Goal: Task Accomplishment & Management: Manage account settings

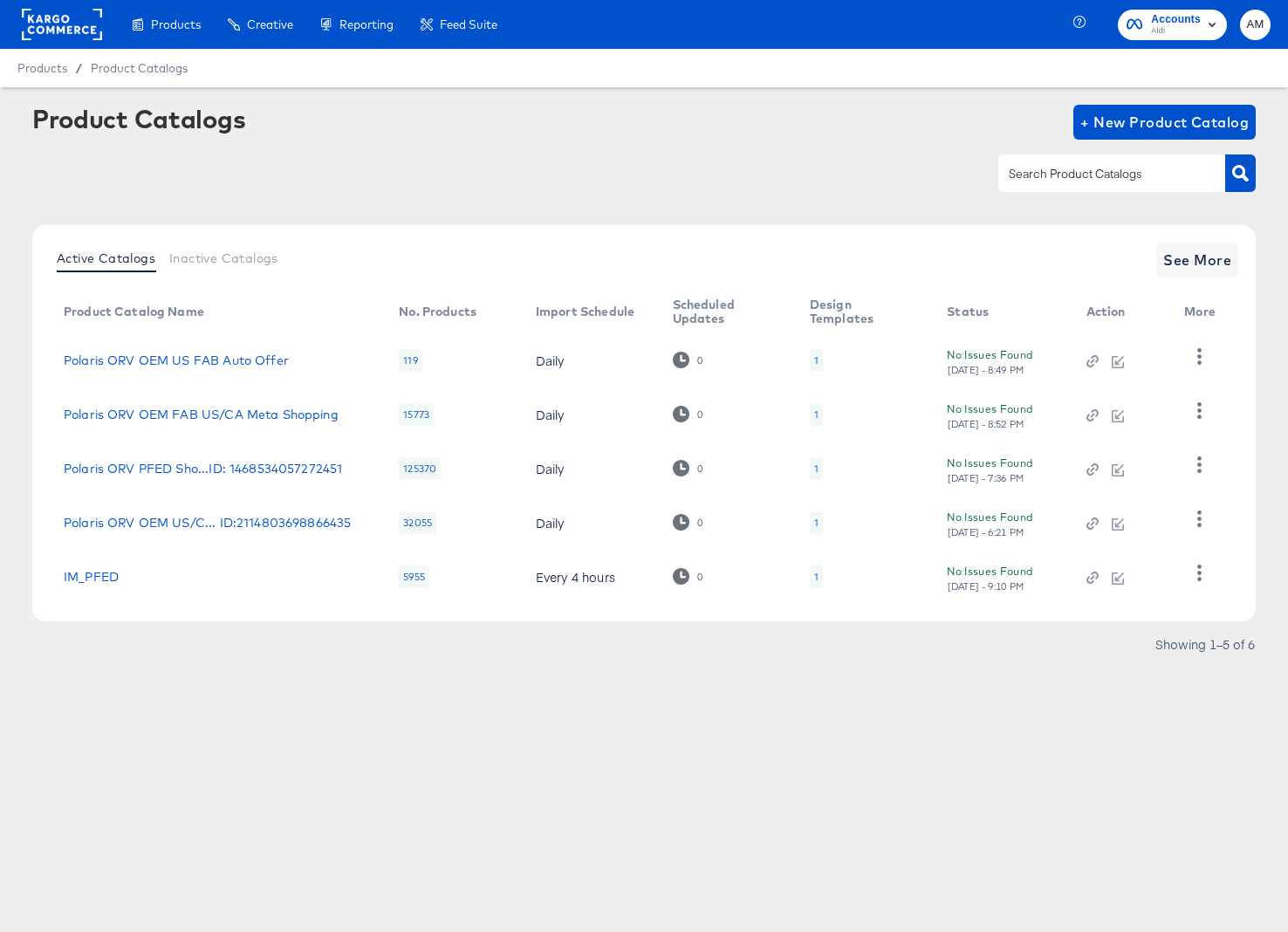
click at [49, 20] on rect at bounding box center [62, 25] width 80 height 31
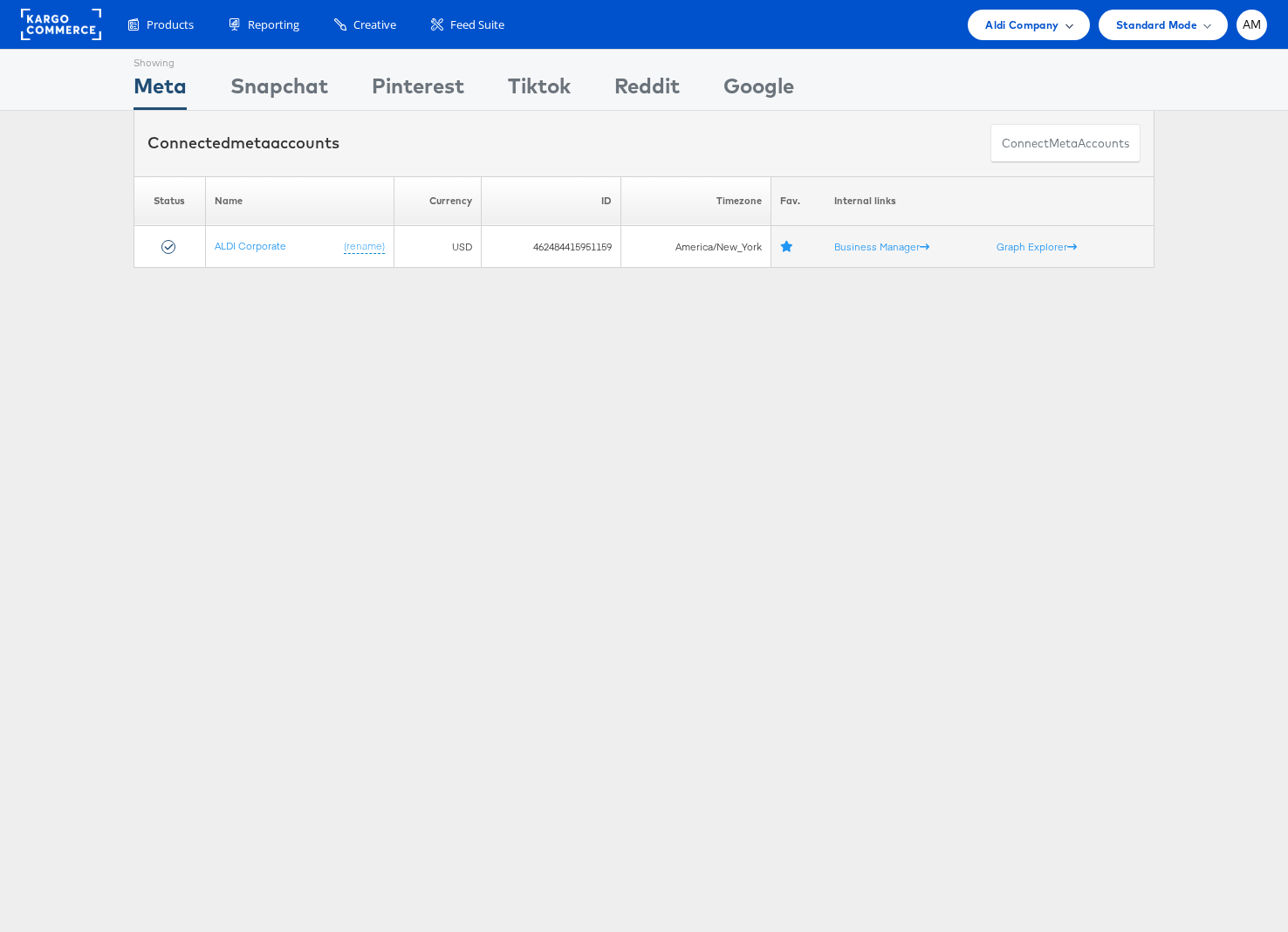
click at [1001, 17] on span "Aldi Company" at bounding box center [1021, 25] width 74 height 19
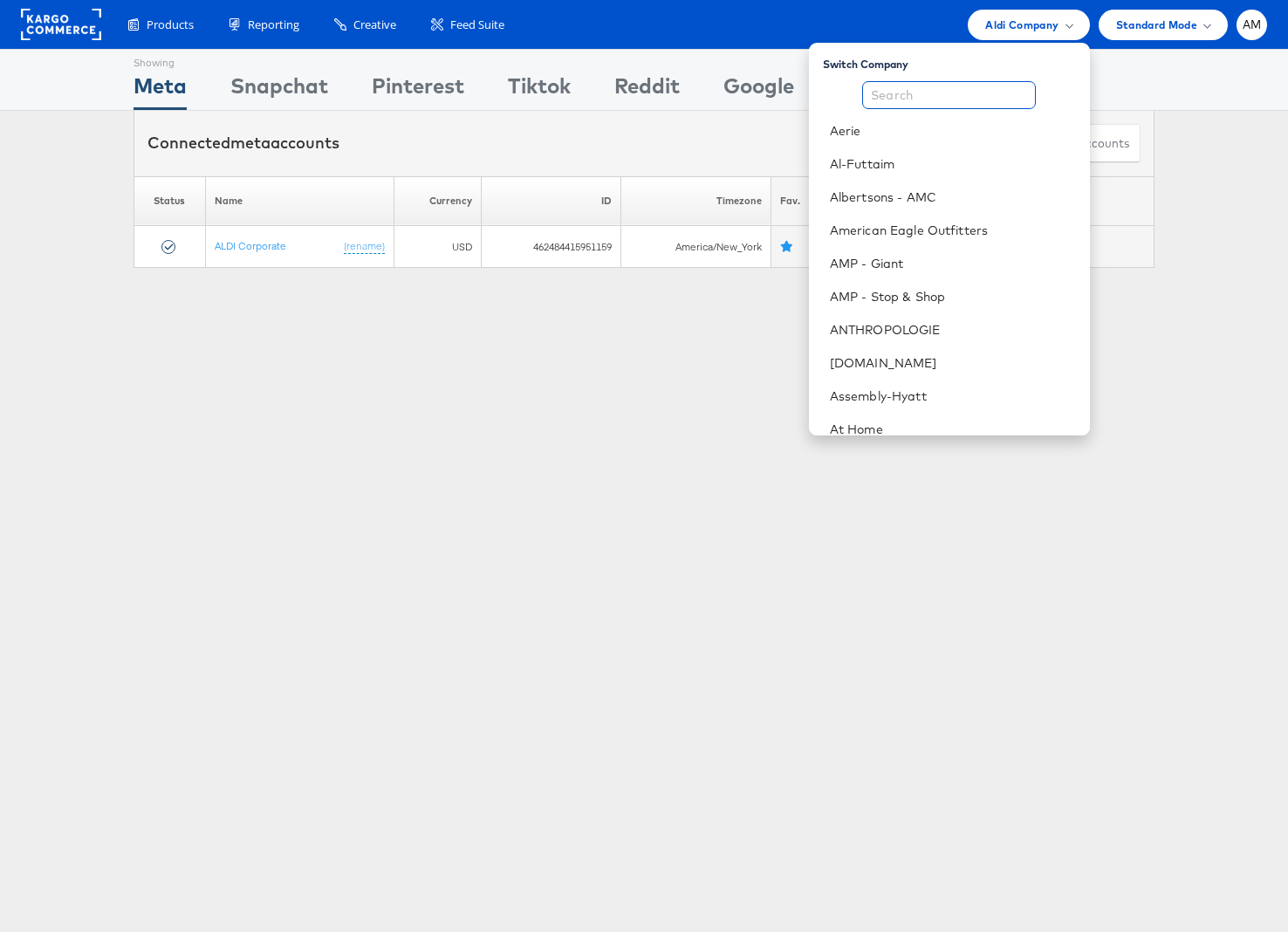
click at [943, 89] on input "text" at bounding box center [949, 95] width 174 height 27
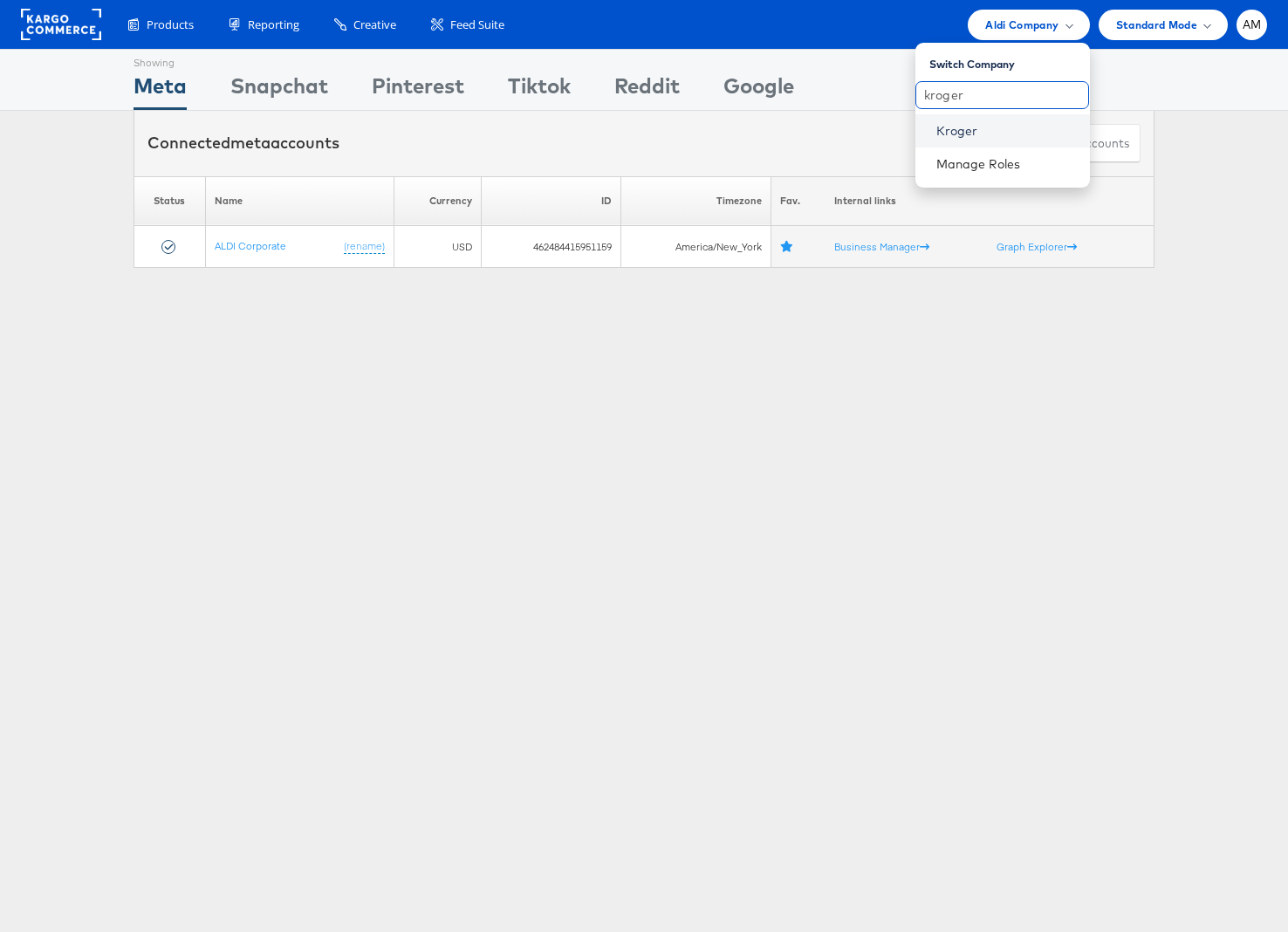
type input "kroger"
click at [953, 129] on link "Kroger" at bounding box center [1005, 131] width 139 height 18
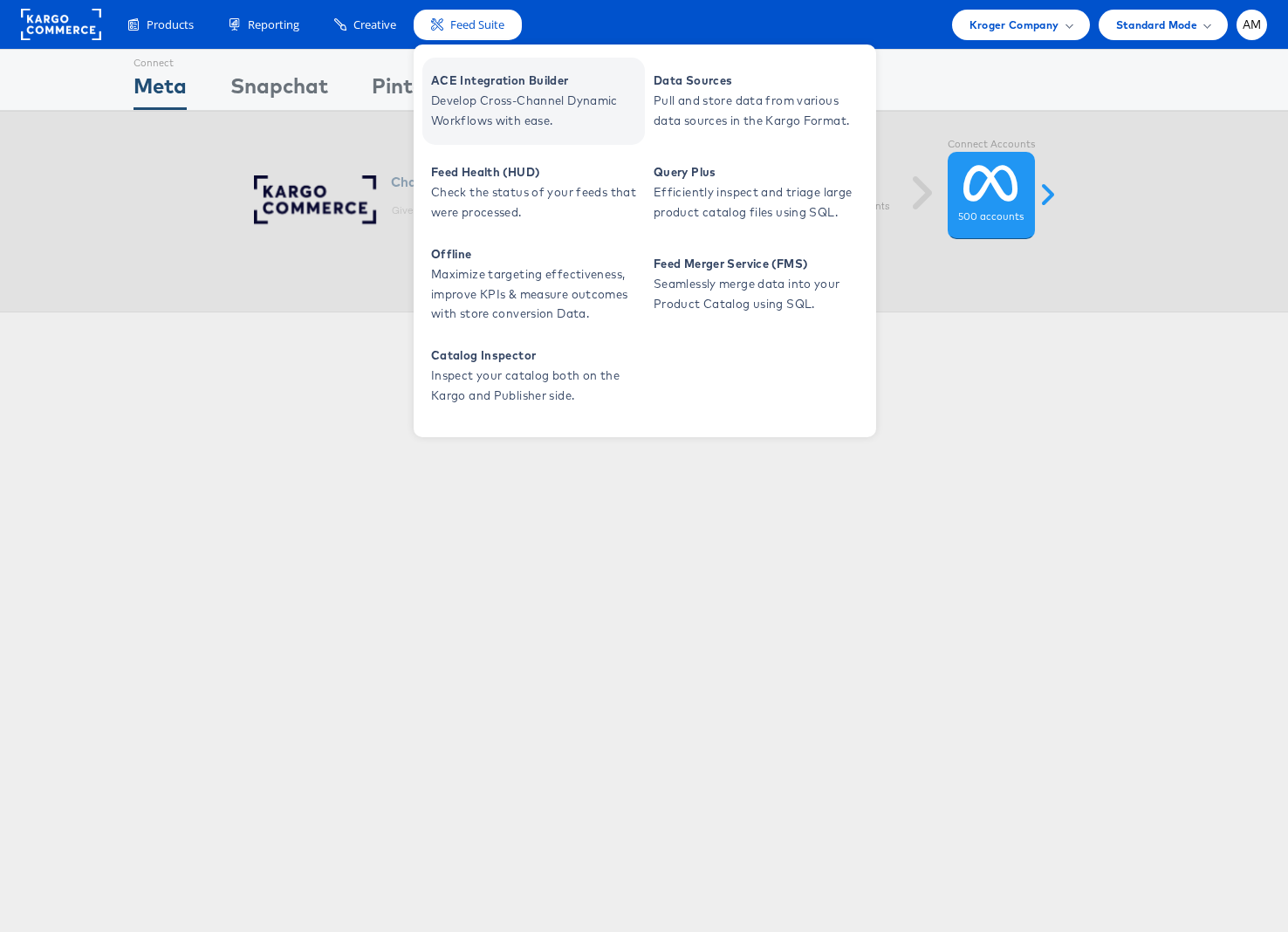
click at [499, 110] on span "Develop Cross-Channel Dynamic Workflows with ease." at bounding box center [535, 110] width 209 height 40
